Goal: Find specific page/section: Find specific page/section

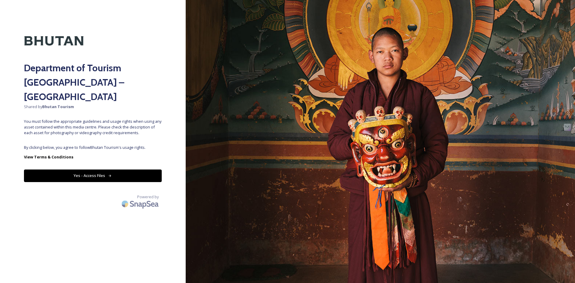
click at [95, 127] on div "Department of Tourism [GEOGRAPHIC_DATA] – Brand Centre Shared by Bhutan Tourism…" at bounding box center [93, 141] width 186 height 235
click at [119, 169] on button "Yes - Access Files" at bounding box center [93, 175] width 138 height 12
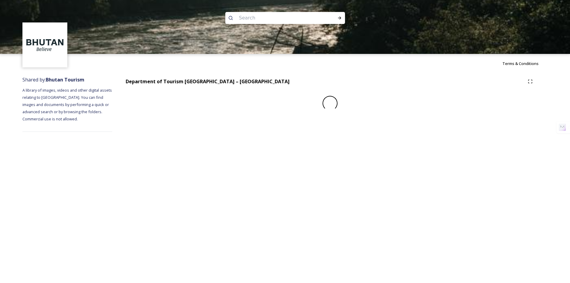
click at [263, 17] on input at bounding box center [277, 17] width 82 height 13
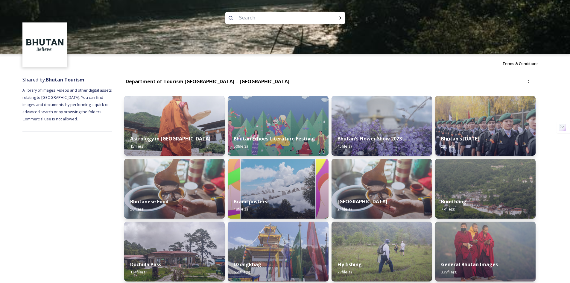
paste input "thimphu tshechu public"
type input "thimphu tshechu public"
click at [342, 16] on icon at bounding box center [339, 18] width 5 height 5
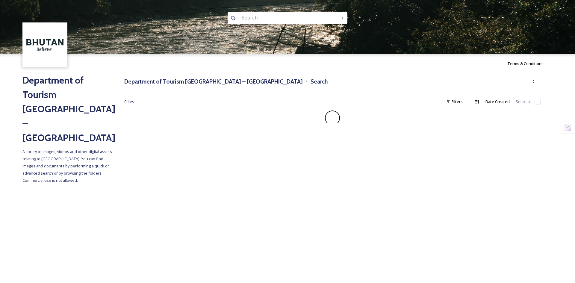
click at [247, 13] on input at bounding box center [279, 17] width 82 height 13
paste input "thimphu tshechu public"
drag, startPoint x: 275, startPoint y: 19, endPoint x: 355, endPoint y: 19, distance: 79.9
click at [355, 19] on div "thimphu tshechu public" at bounding box center [287, 27] width 575 height 54
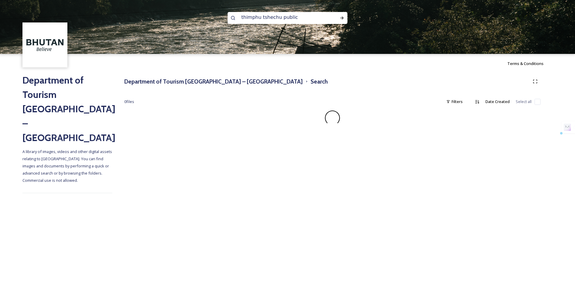
click at [297, 17] on input "thimphu tshechu public" at bounding box center [279, 17] width 82 height 13
drag, startPoint x: 276, startPoint y: 17, endPoint x: 330, endPoint y: 21, distance: 54.3
click at [330, 21] on div "thimphu tshechu public" at bounding box center [287, 18] width 120 height 12
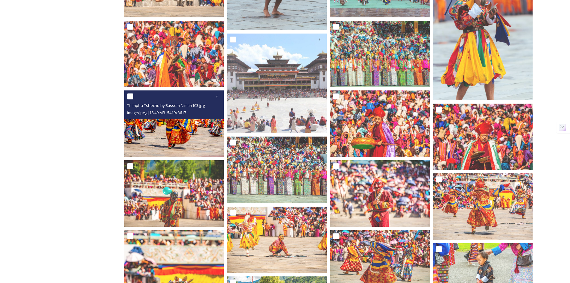
scroll to position [0, 0]
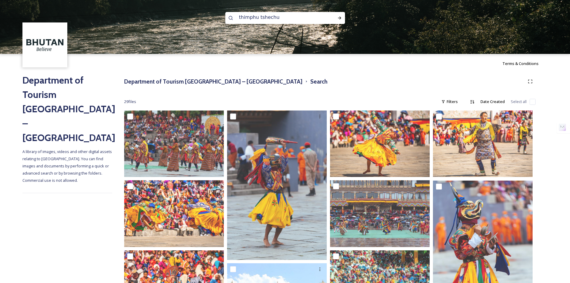
click at [290, 19] on input "thimphu tshechu" at bounding box center [277, 17] width 82 height 13
type input "thimphu tshechu"
click at [339, 18] on icon at bounding box center [339, 17] width 3 height 3
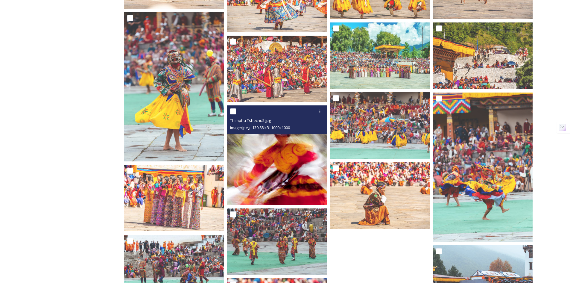
scroll to position [908, 0]
